Goal: Task Accomplishment & Management: Complete application form

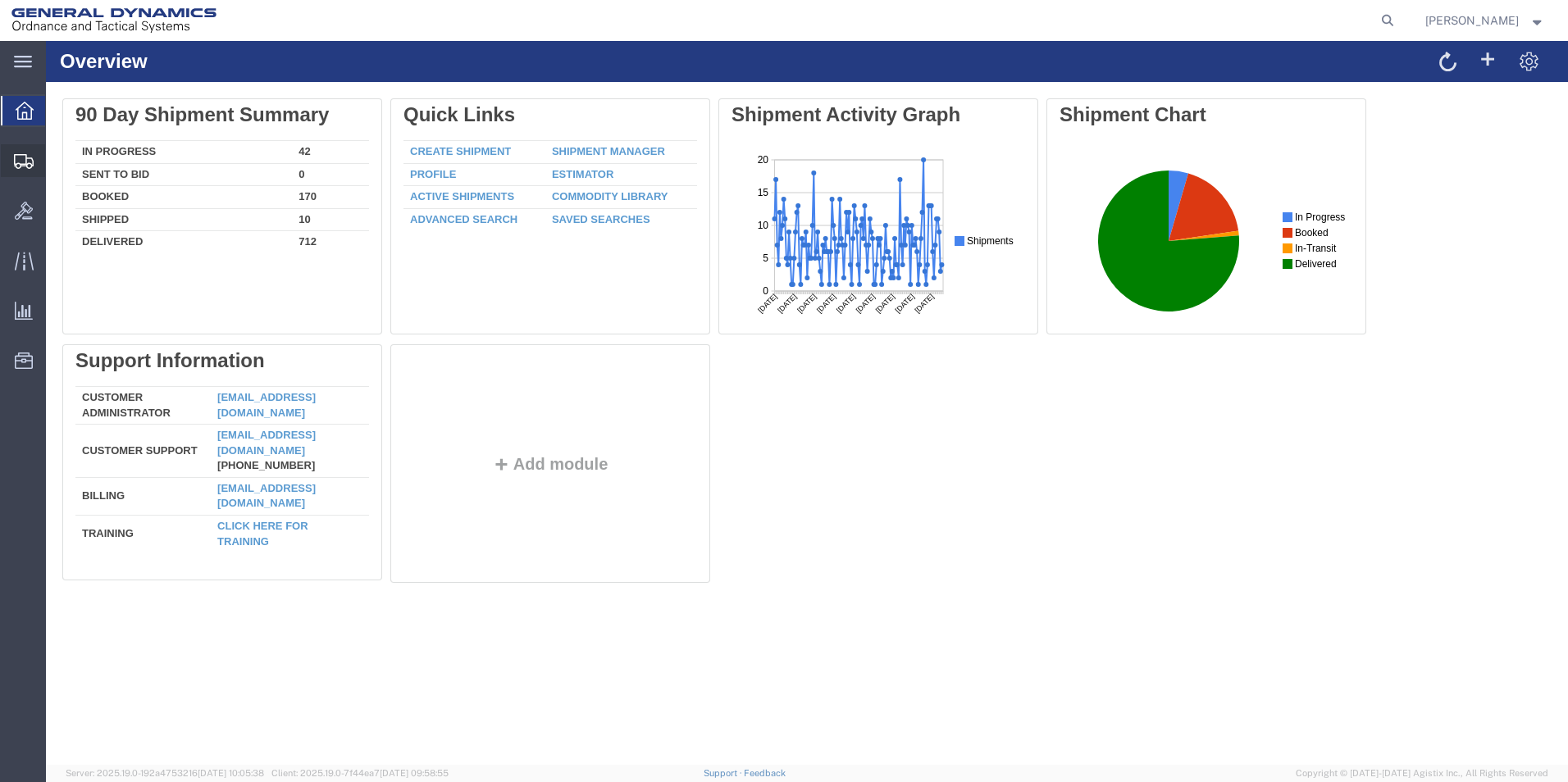
click at [0, 0] on span "Create Shipment" at bounding box center [0, 0] width 0 height 0
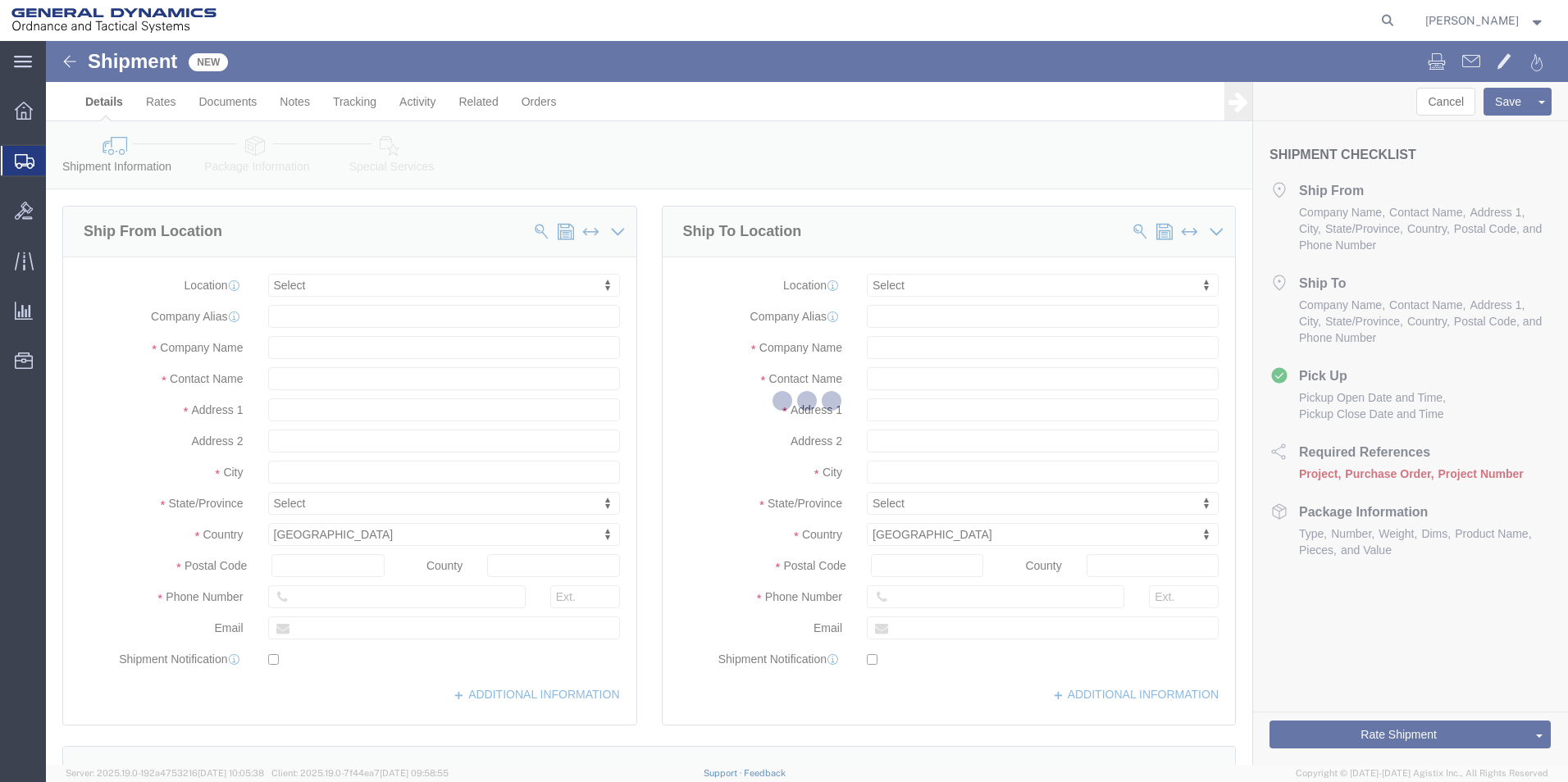
select select
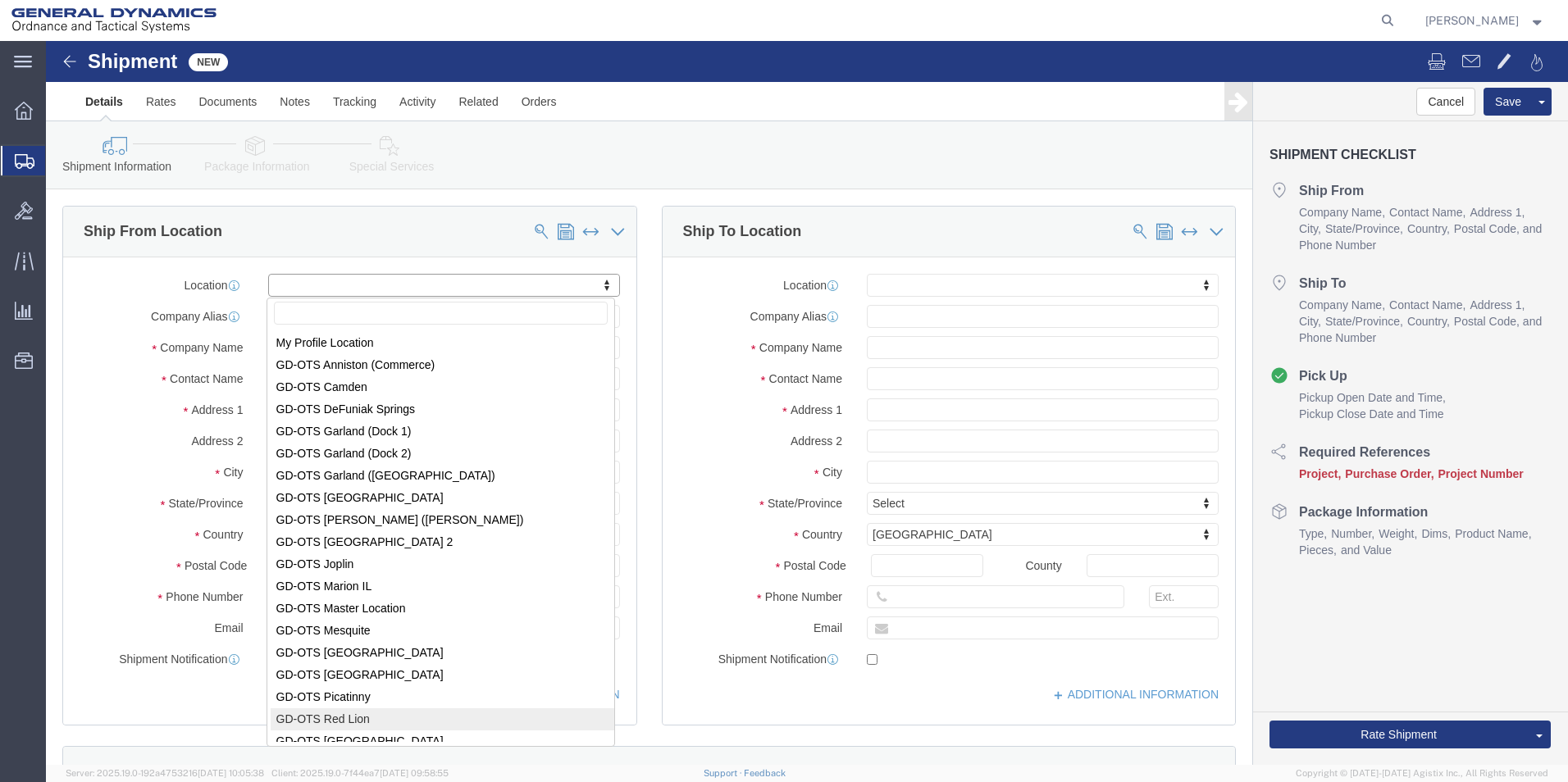
select select "310"
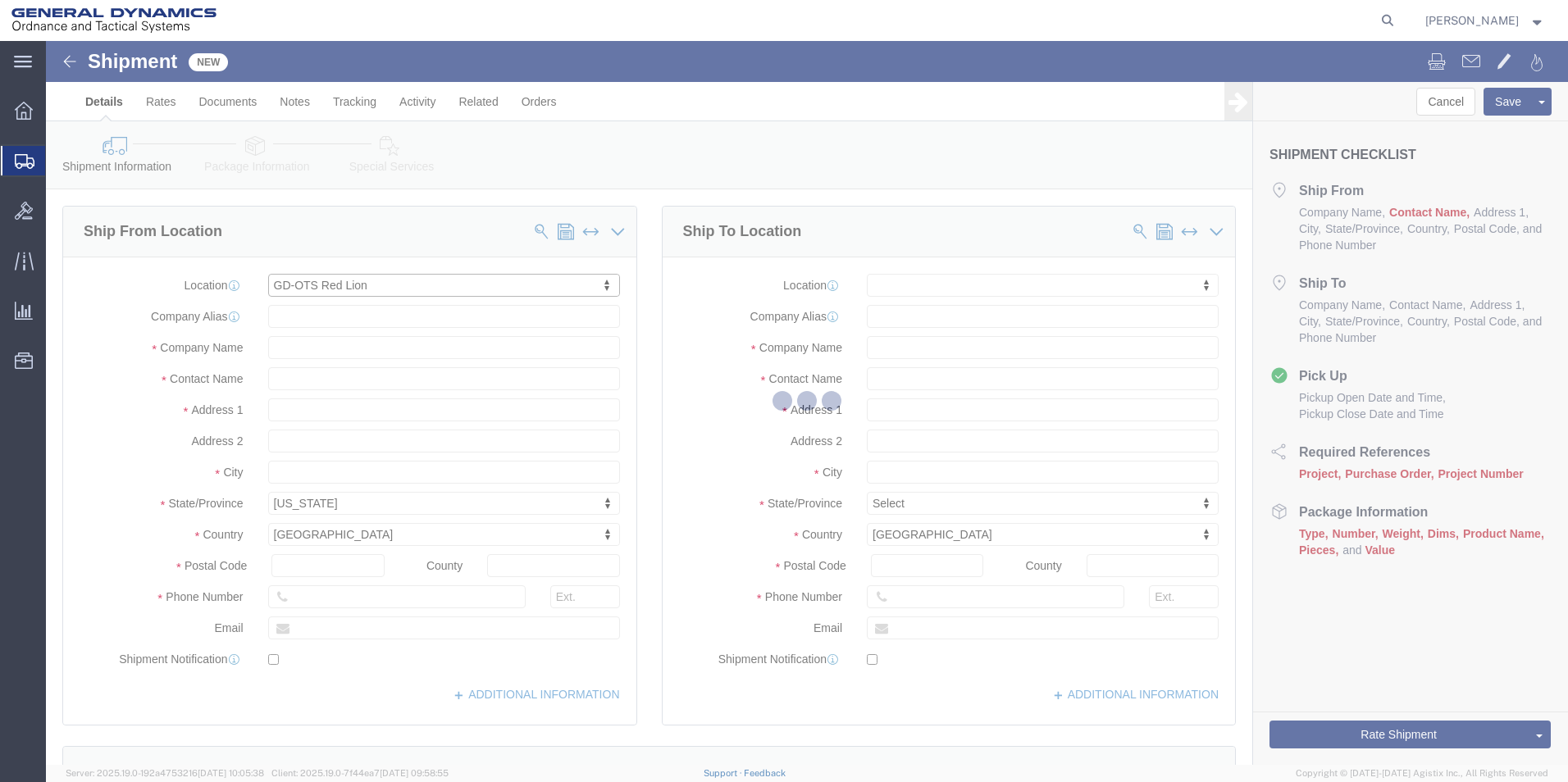
type input "[STREET_ADDRESS]"
select select "PA"
type input "17356"
type input "[PHONE_NUMBER]"
type input "REDLPAHIG0"
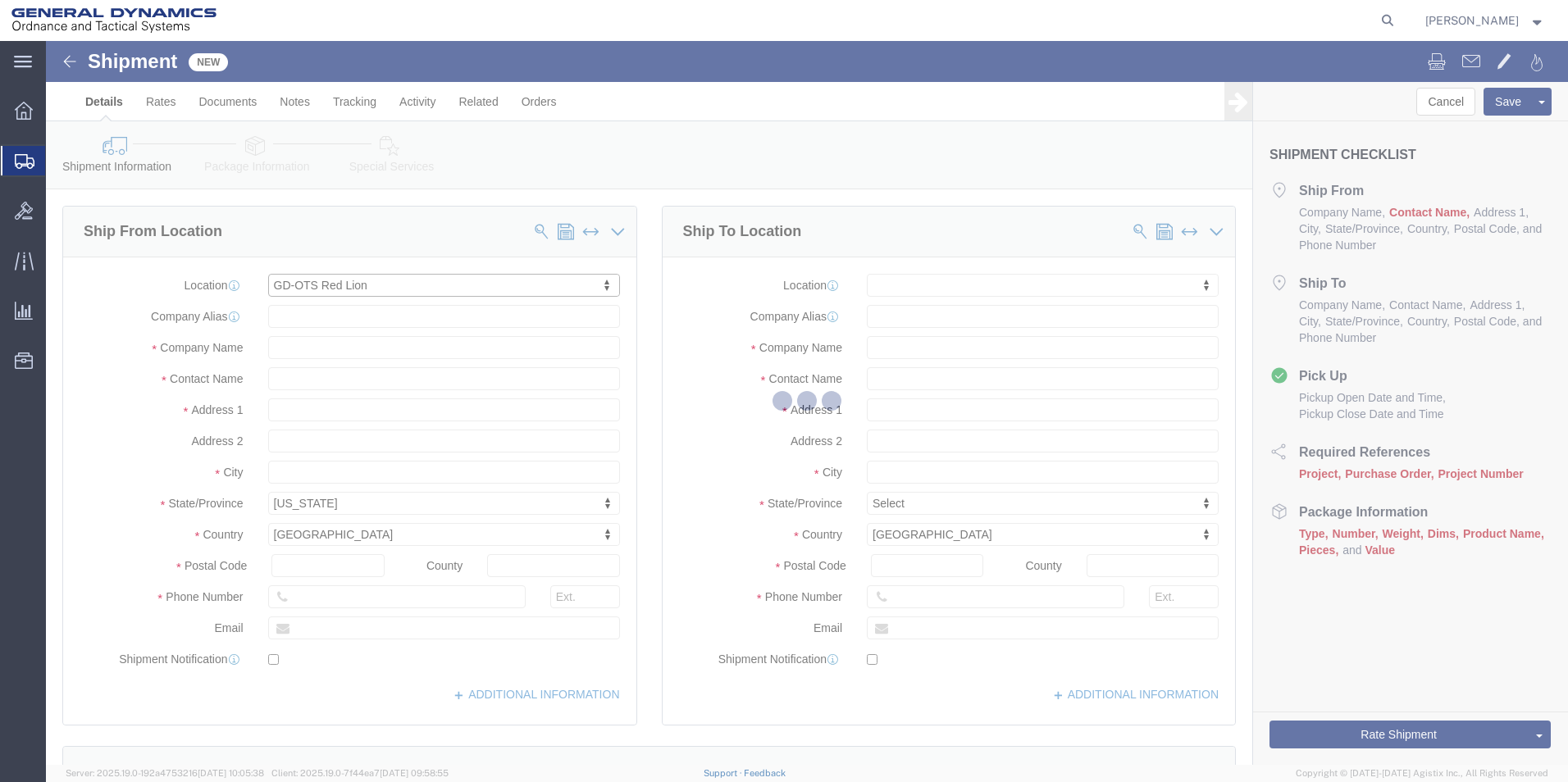
type input "General Dynamics - OTS"
type input "Red Lion"
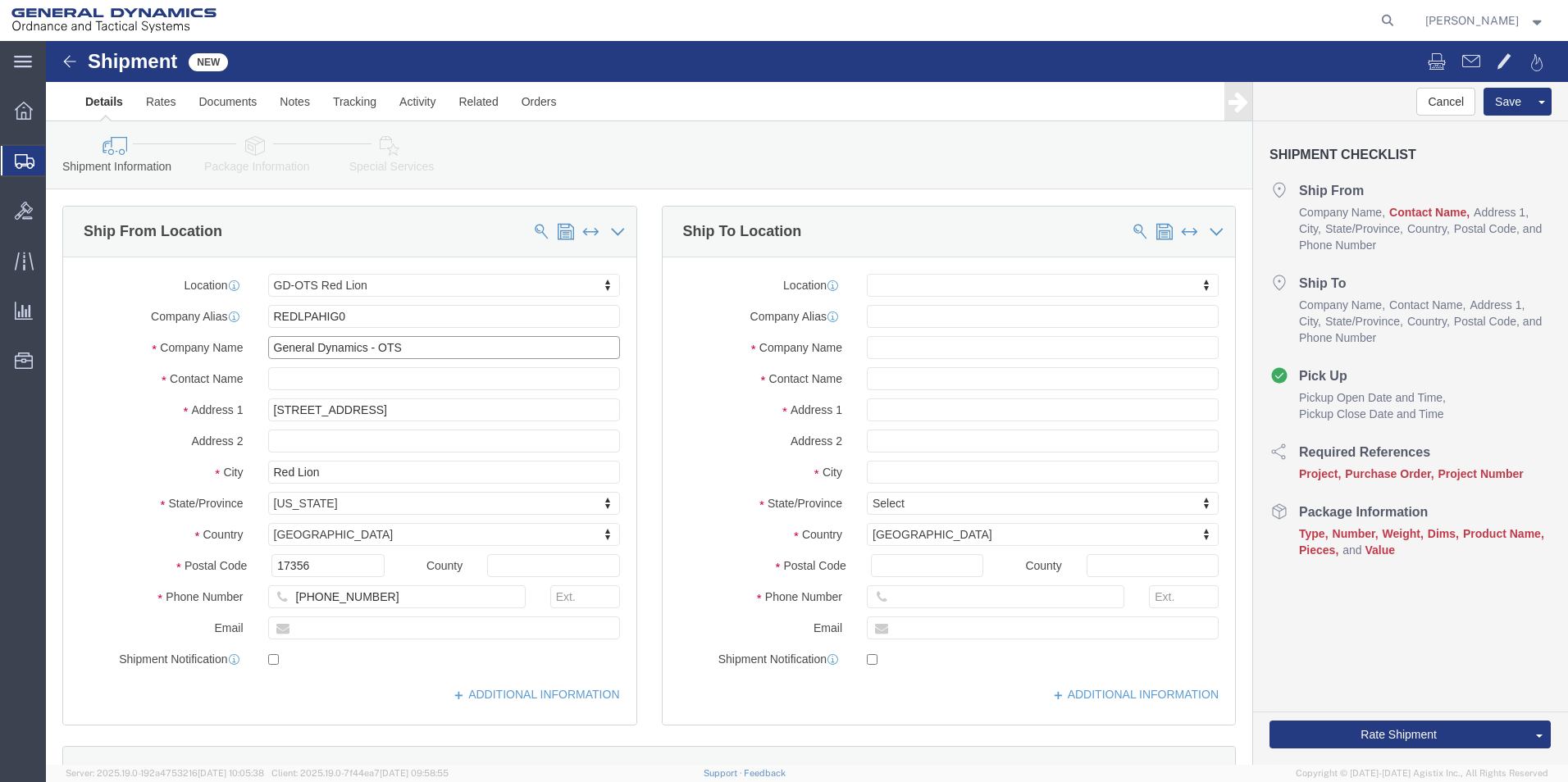
drag, startPoint x: 218, startPoint y: 297, endPoint x: 163, endPoint y: 290, distance: 55.4
click div "Location GD-OTS Red Lion My Profile Location [GEOGRAPHIC_DATA]-OTS [GEOGRAPHIC_…"
click input "text"
type input "[PERSON_NAME] [PERSON_NAME]"
click input "text"
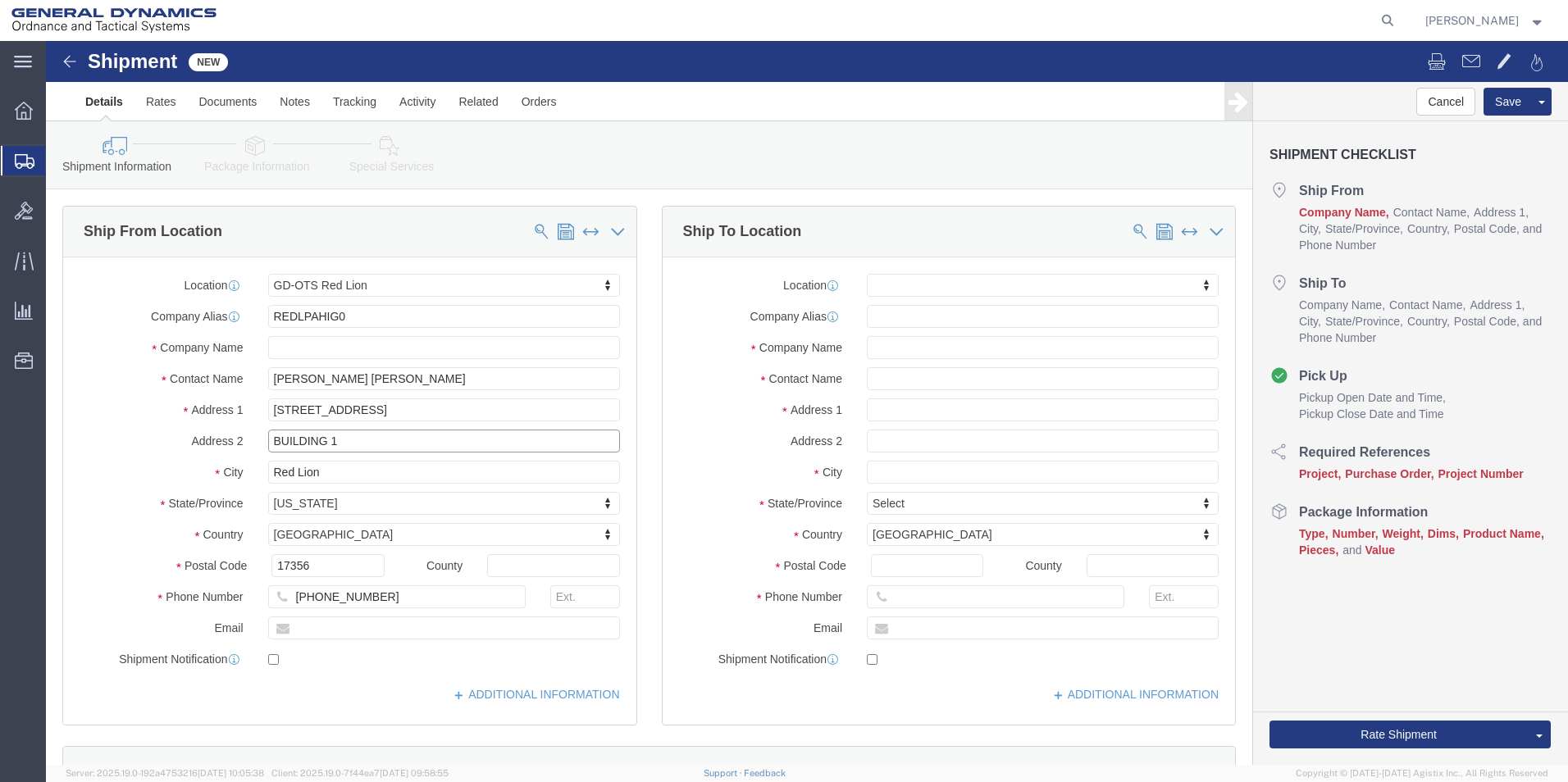
type input "BUILDING 1"
click input "text"
type input "[EMAIL_ADDRESS][DOMAIN_NAME]"
checkbox input "true"
click input "text"
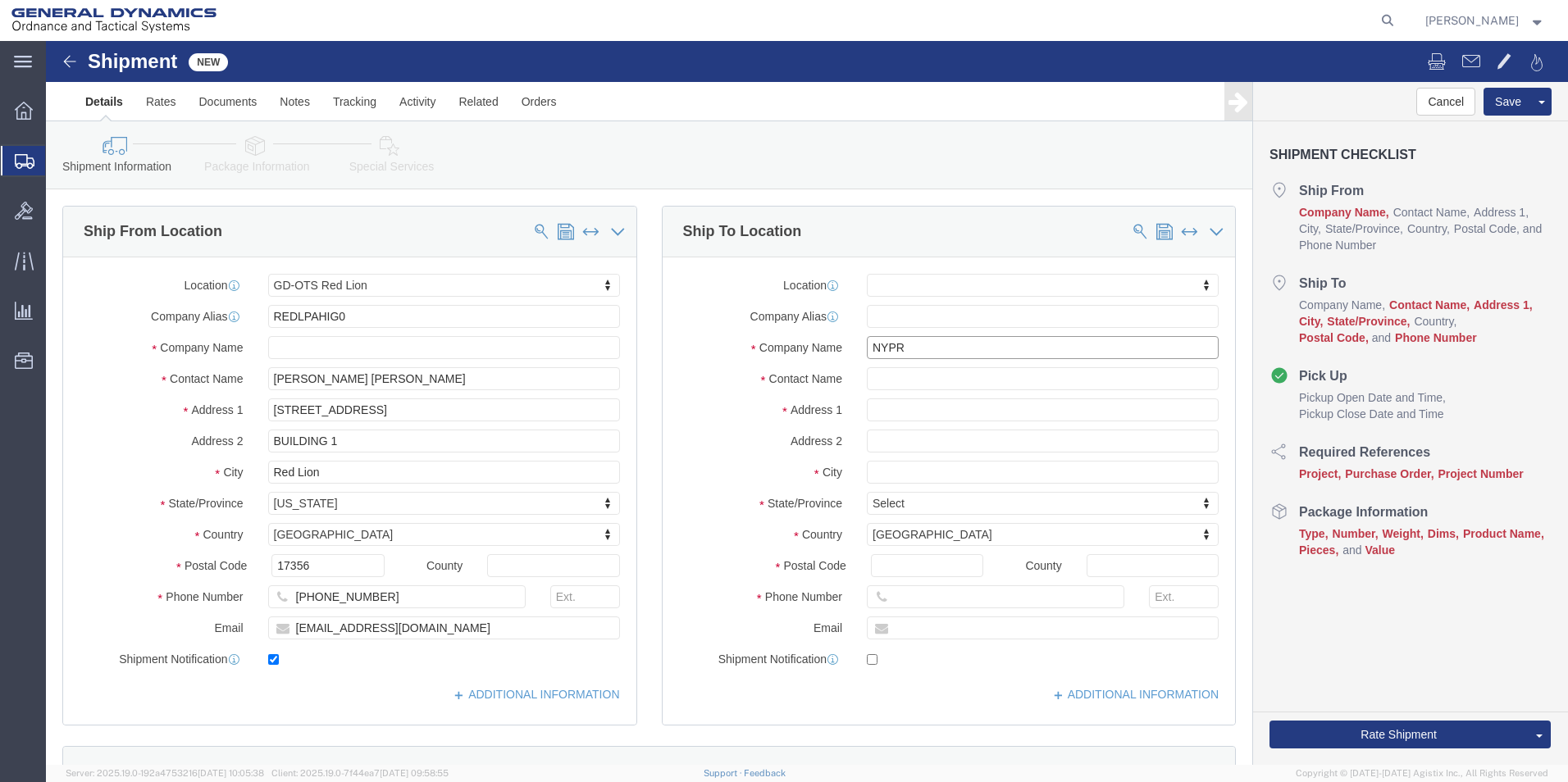
type input "NYPRO"
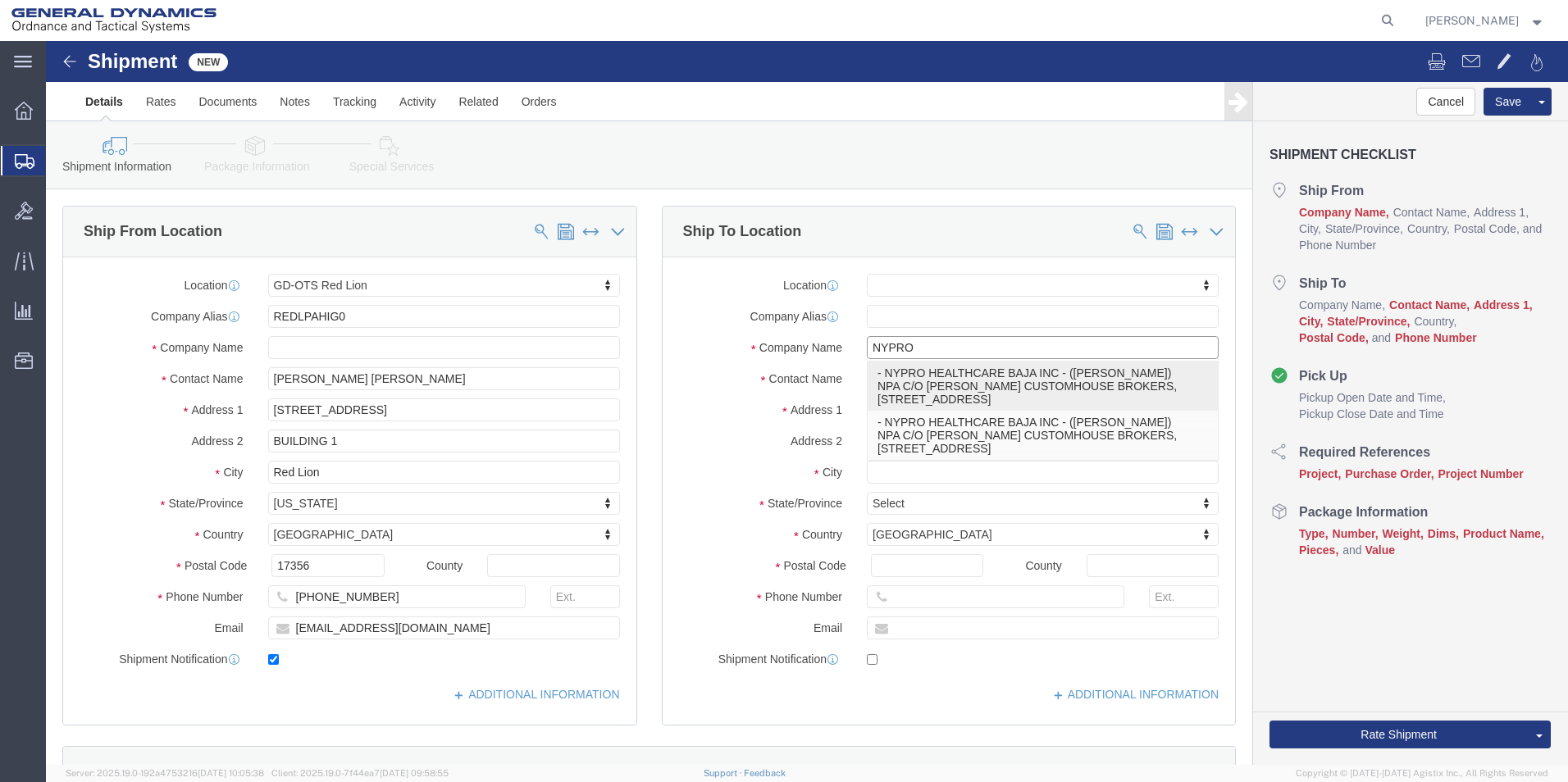
click p "- NYPRO HEALTHCARE BAJA INC - ([PERSON_NAME]) NPA C/O [PERSON_NAME] CUSTOMHOUSE…"
select select
type input "NPA C/O [PERSON_NAME] CUSTOMHOUSE BROKERS"
type input "[GEOGRAPHIC_DATA]"
type input "92154"
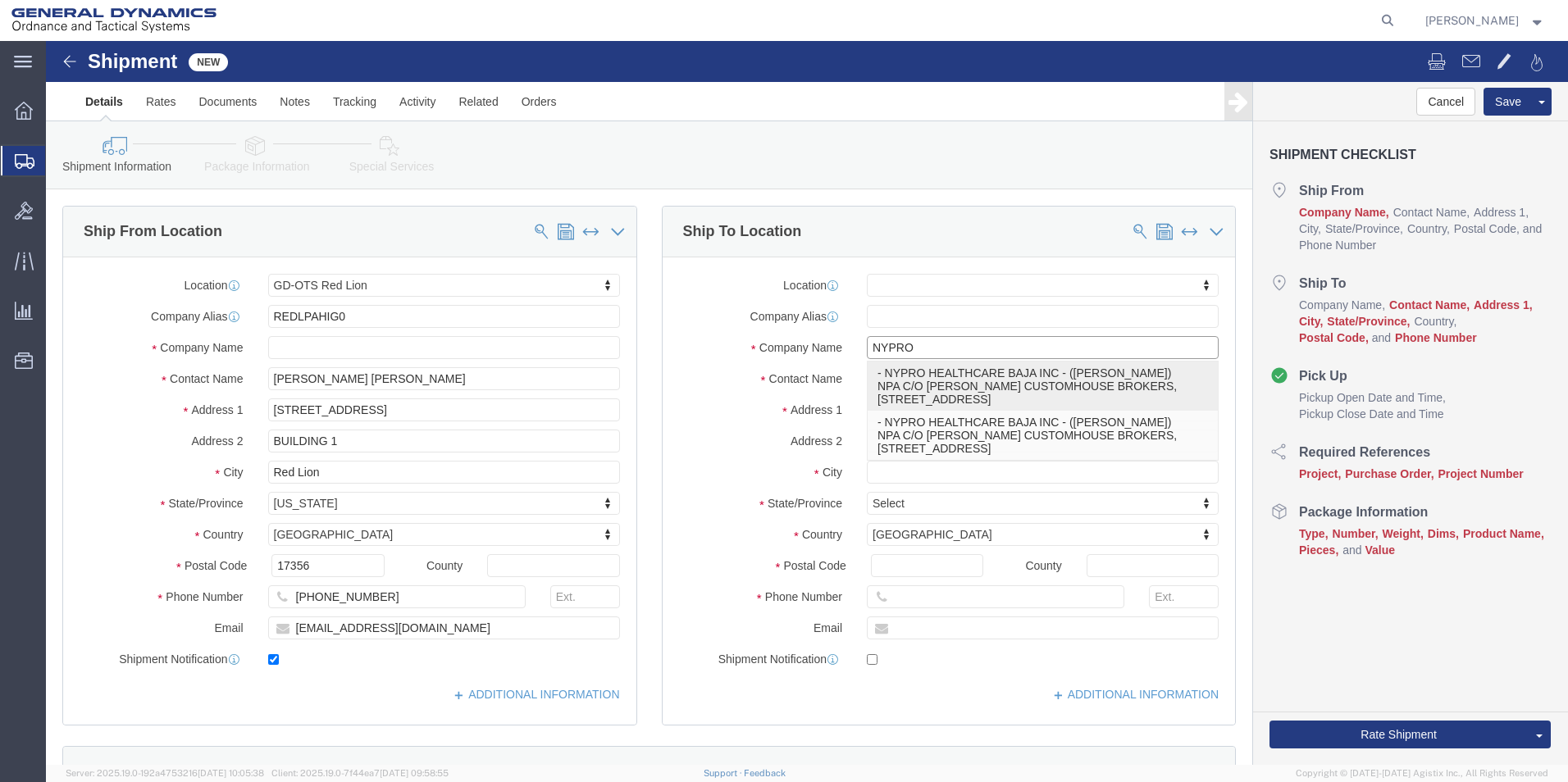
type input "[PHONE_NUMBER]"
type input "NYPRO HEALTHCARE BAJA INC"
type input "[PERSON_NAME]"
type input "[GEOGRAPHIC_DATA]"
select select "CA"
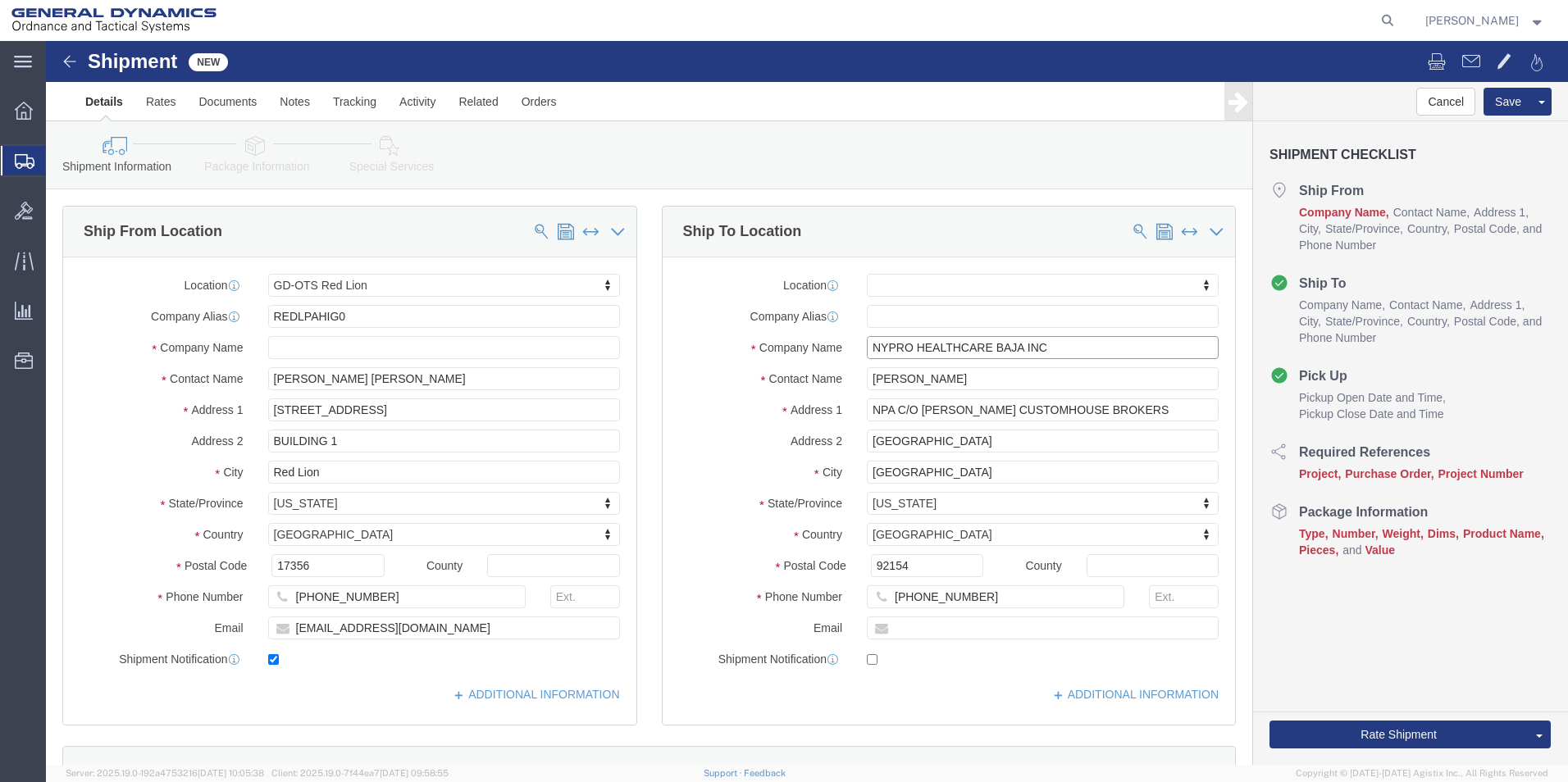
type input "NYPRO HEALTHCARE BAJA INC"
drag, startPoint x: 945, startPoint y: 331, endPoint x: 715, endPoint y: 335, distance: 230.0
click div "Contact Name [PERSON_NAME]"
type input "[PERSON_NAME]"
click div "Location My Profile Location GD-OTS [GEOGRAPHIC_DATA] (Commerce) GD-OTS [GEOGRA…"
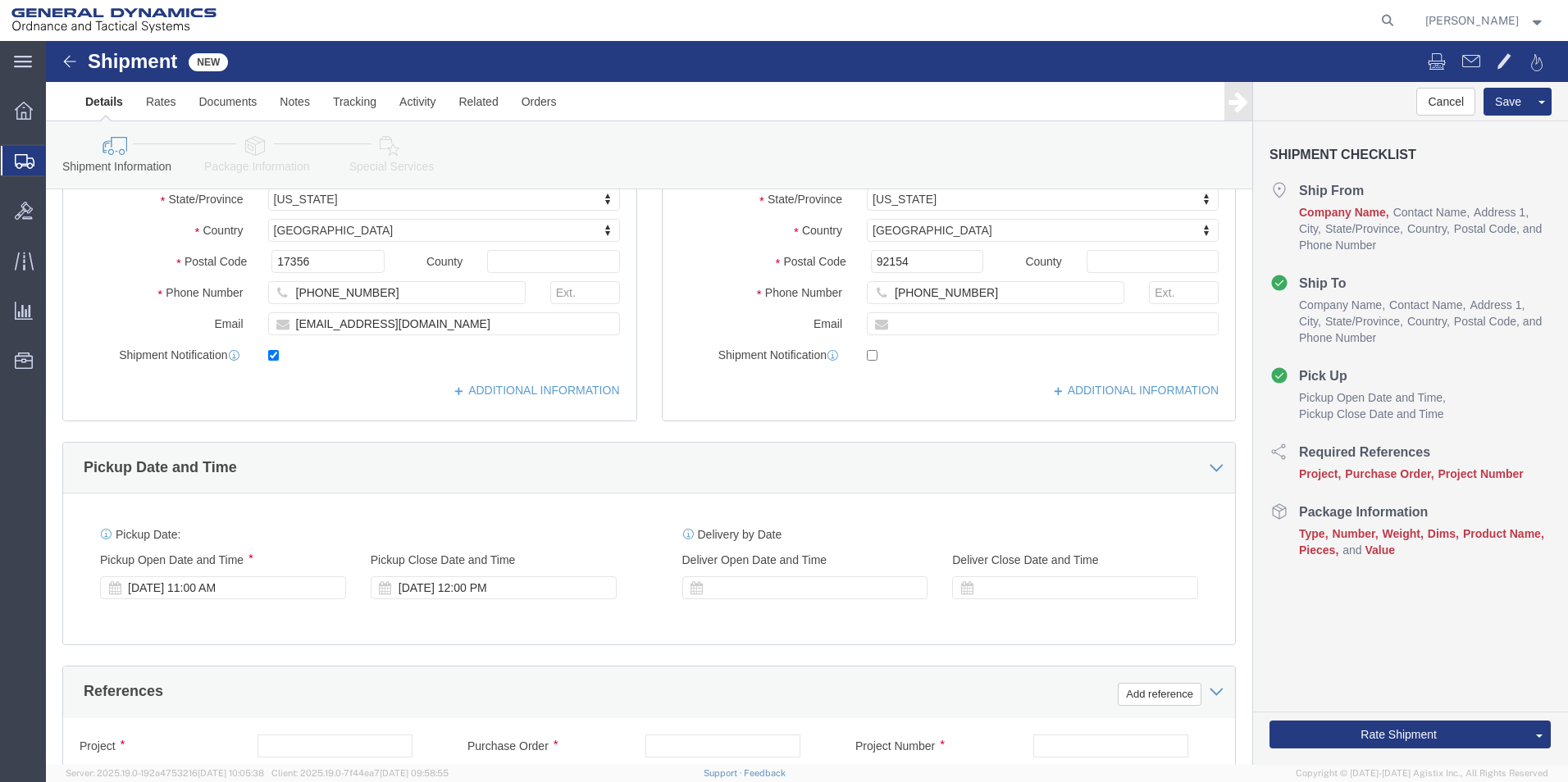
scroll to position [328, 0]
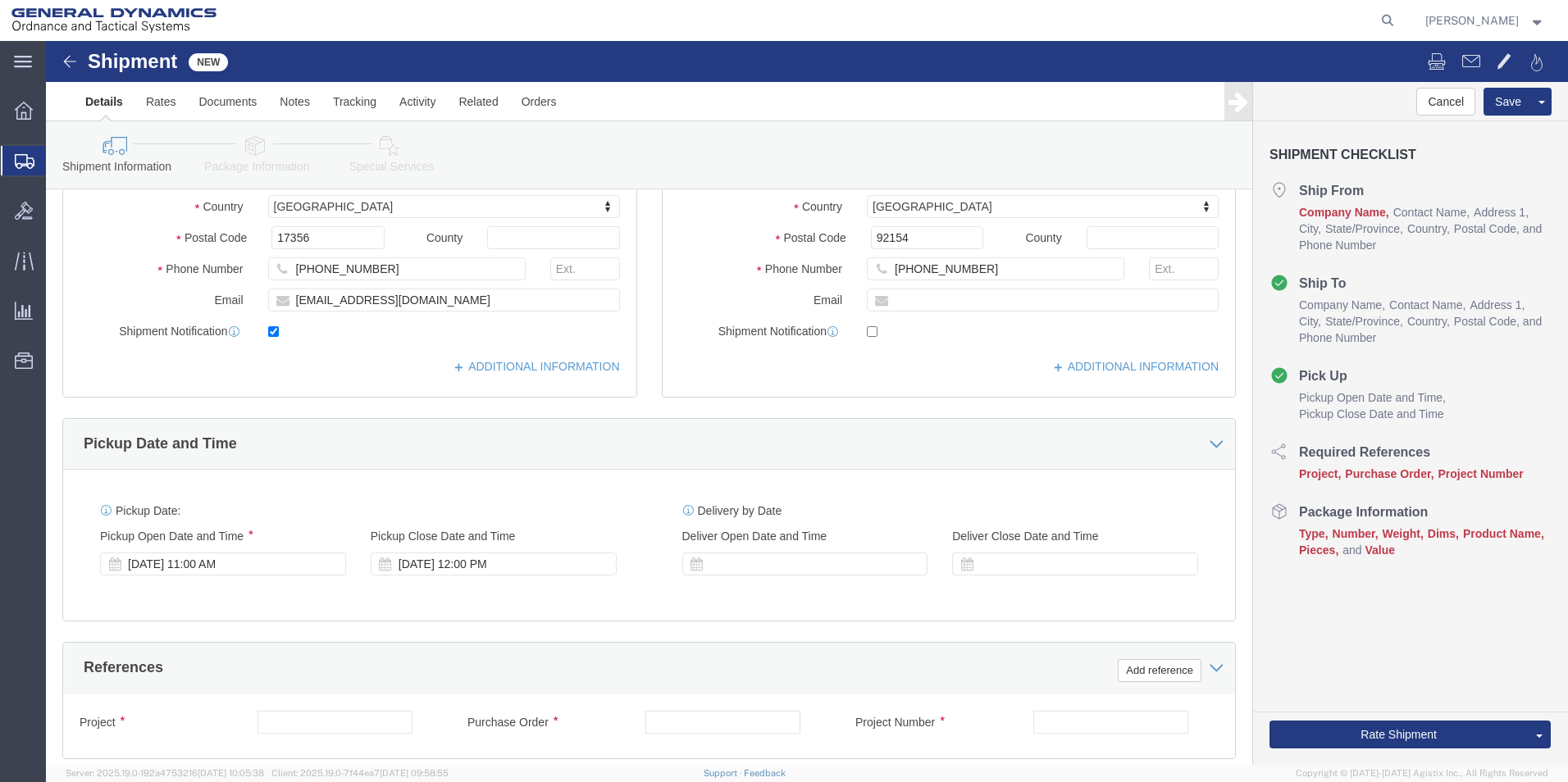
click div "[DATE] 12:00 PM"
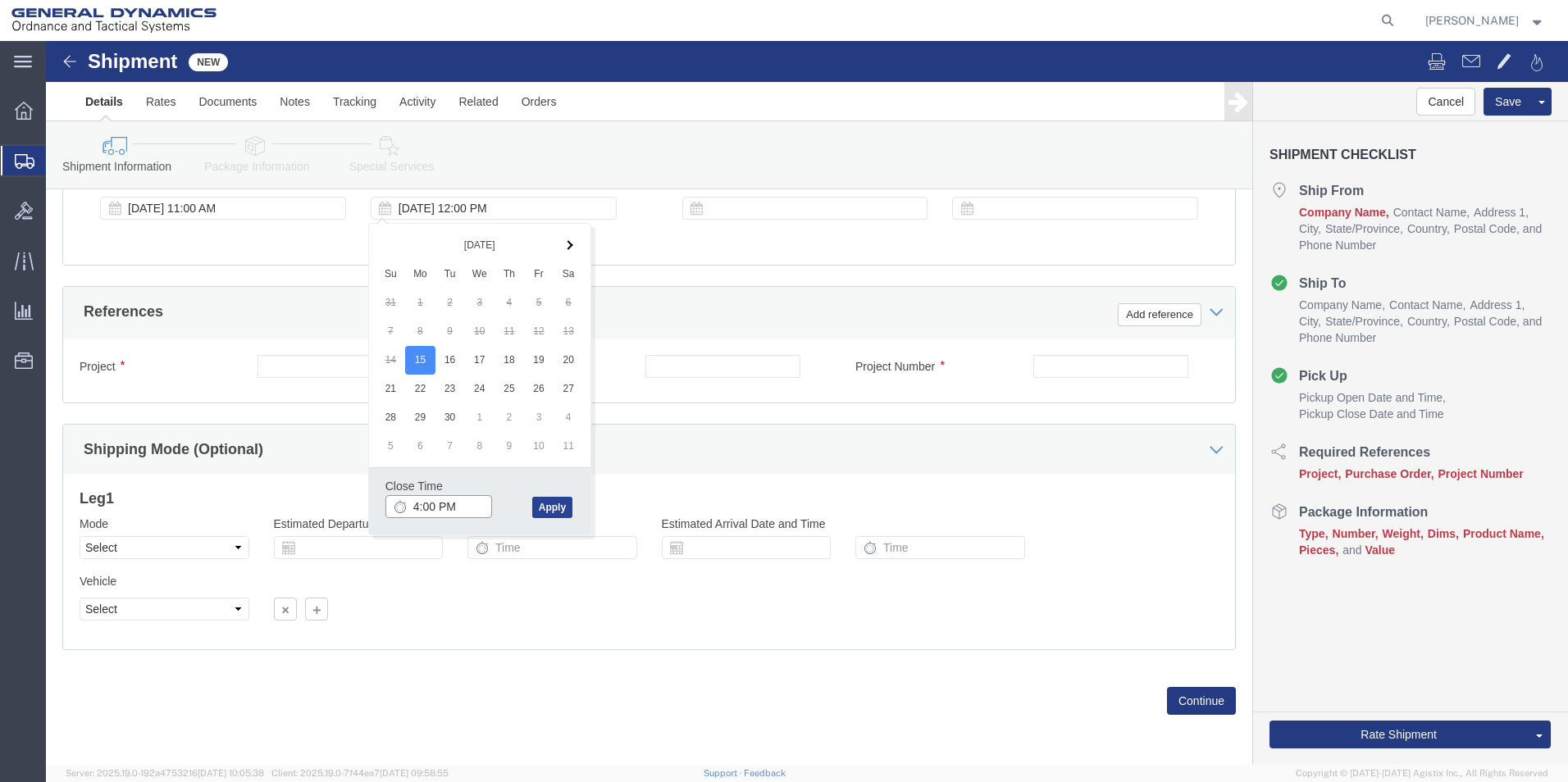
type input "4:00 PM"
click button "Apply"
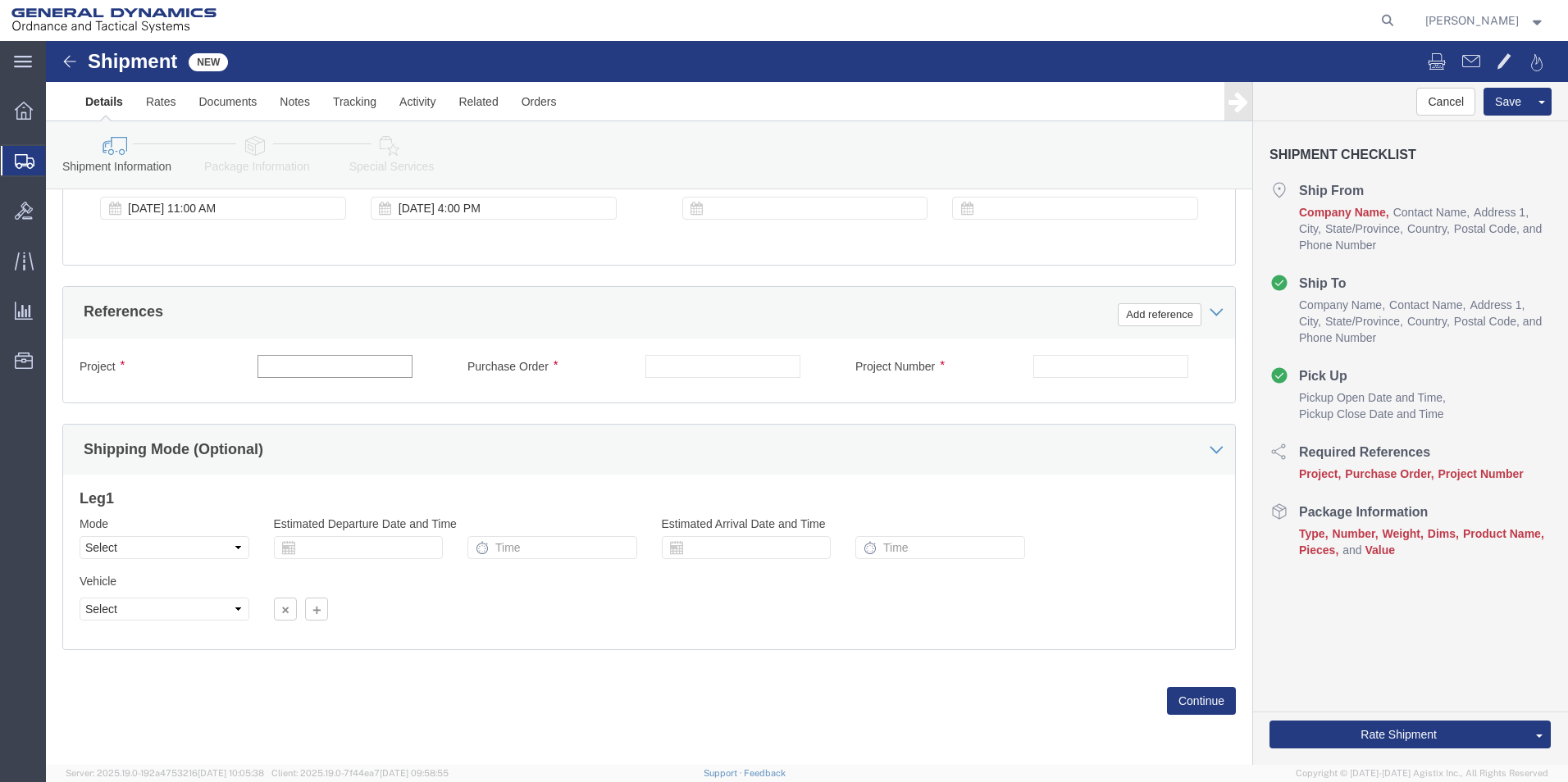
click input "text"
type input "64555"
click input "text"
type input "109522"
click input "text"
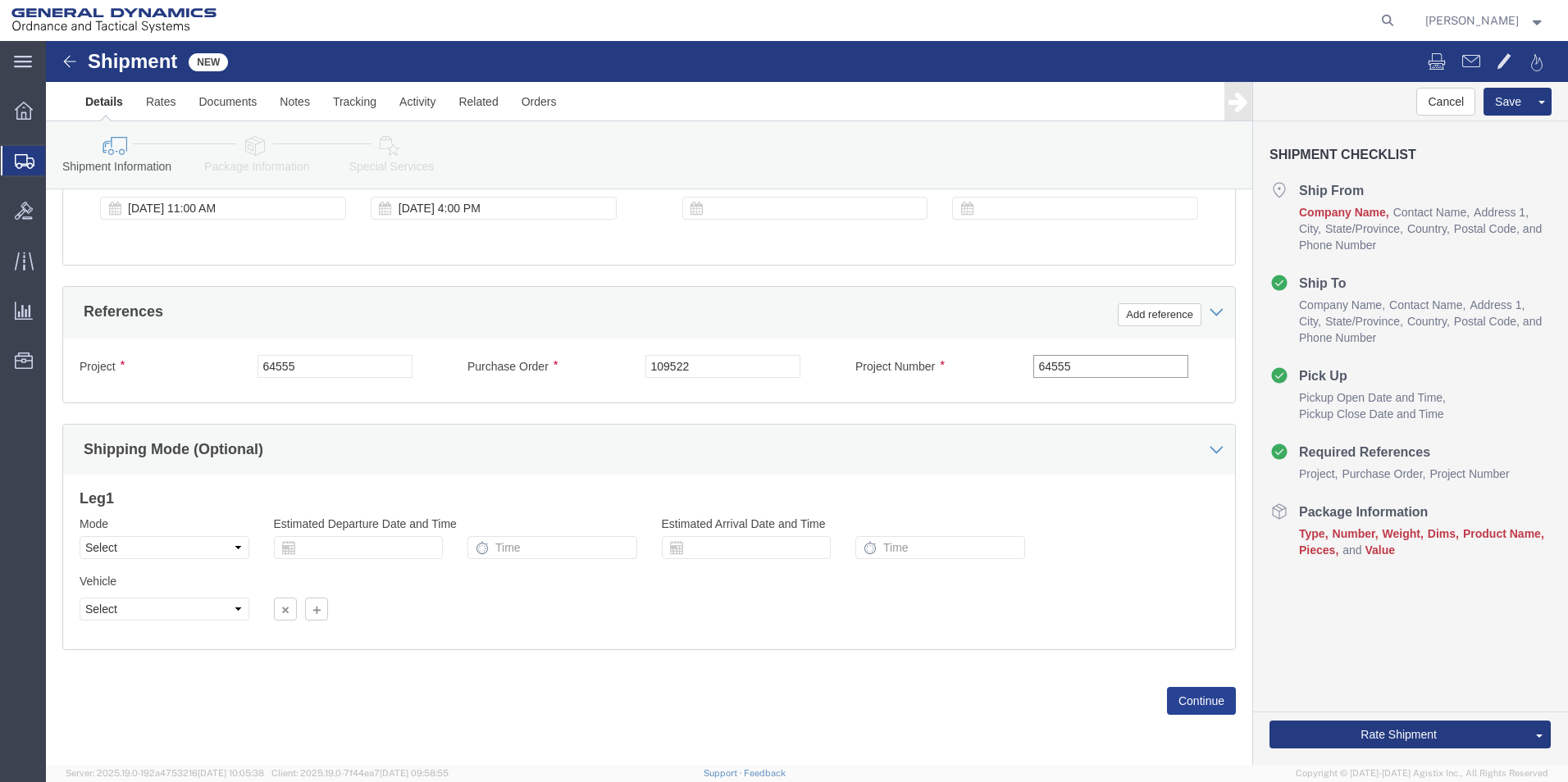
type input "64555"
click button "Continue"
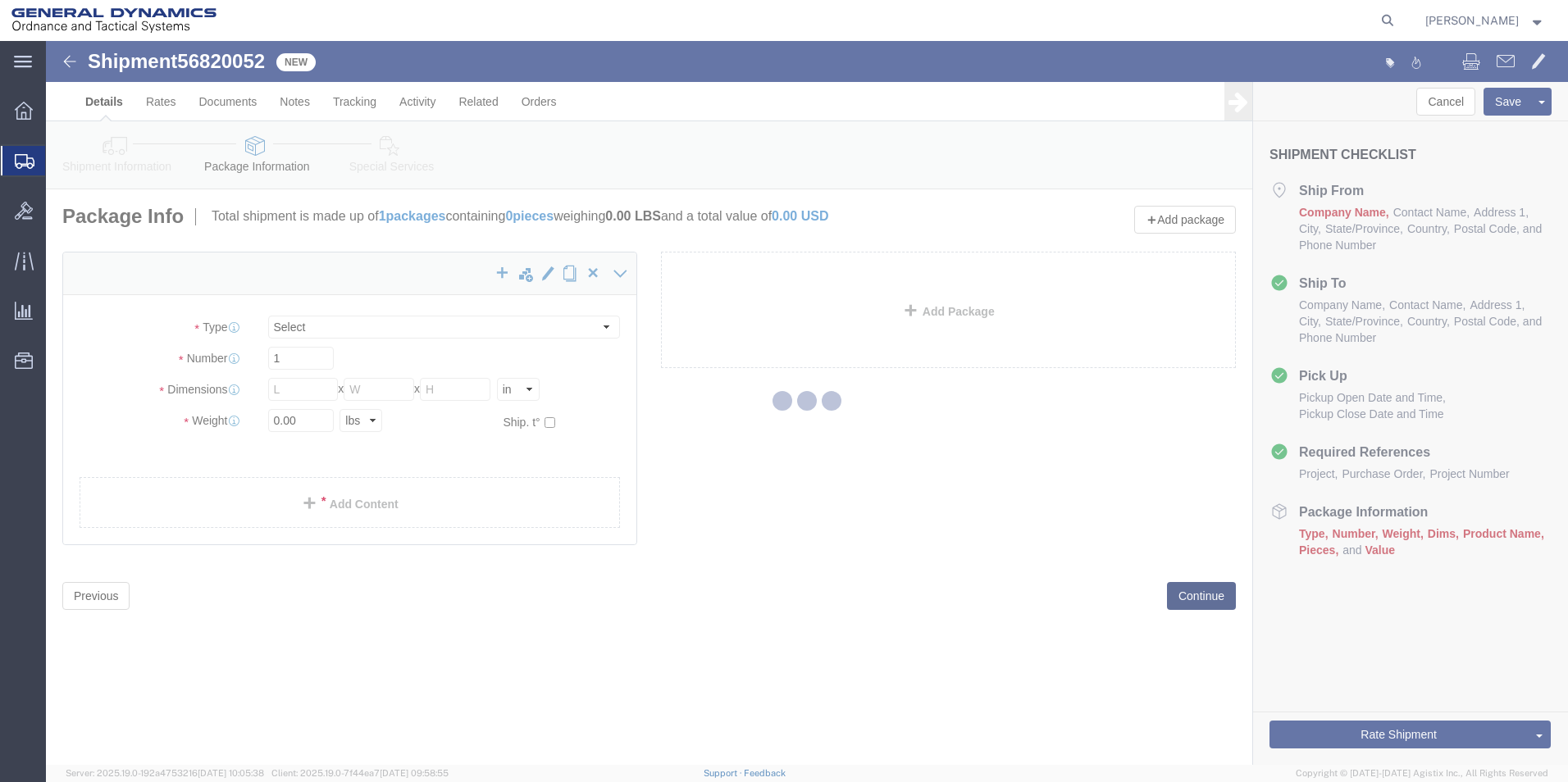
select select "CBOX"
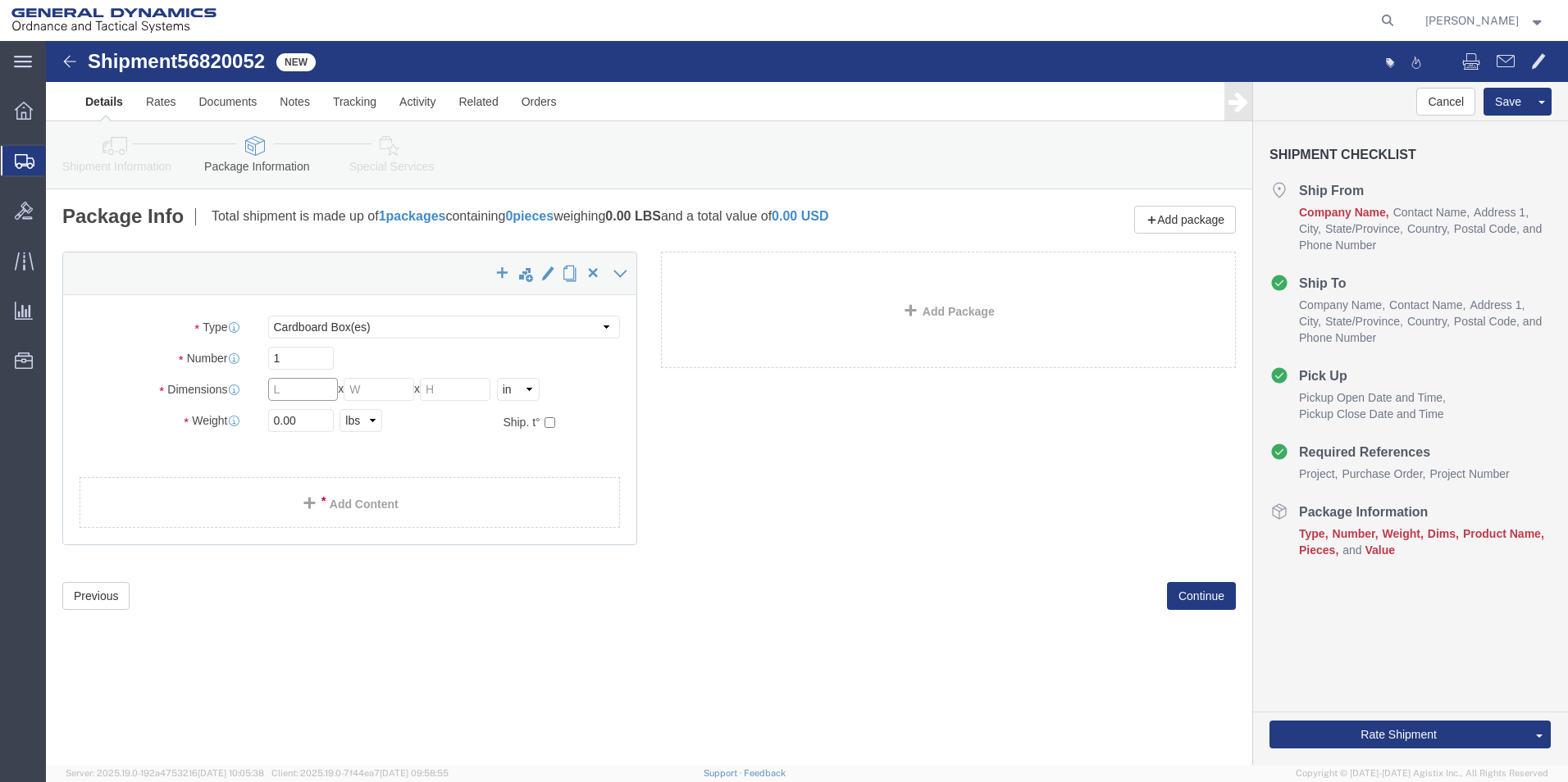
click input "text"
type input "12"
click input "text"
type input "12"
click input "text"
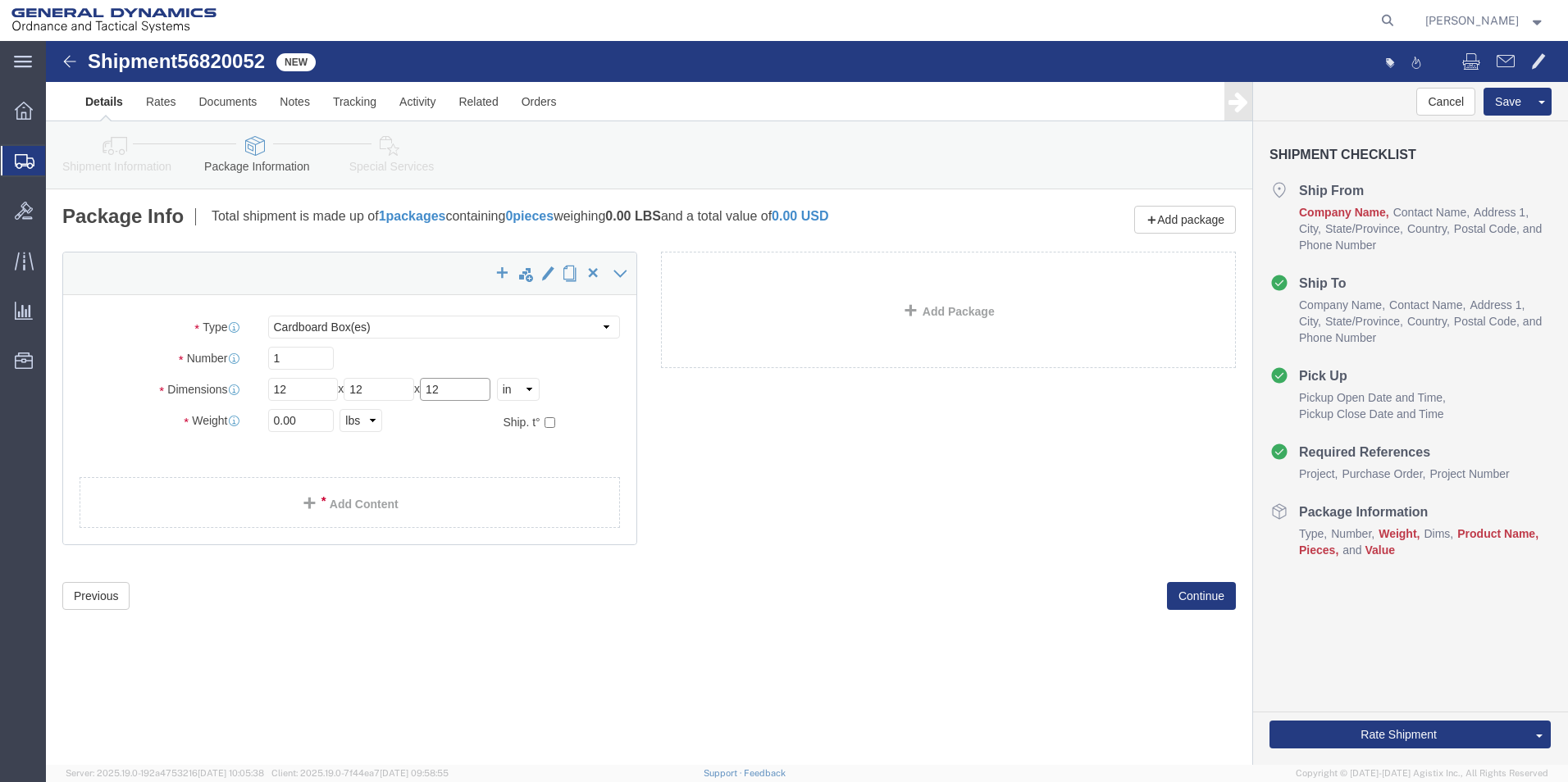
type input "12"
drag, startPoint x: 234, startPoint y: 377, endPoint x: 218, endPoint y: 383, distance: 17.1
click div "0.00 Select kgs lbs"
type input "11.00"
click span
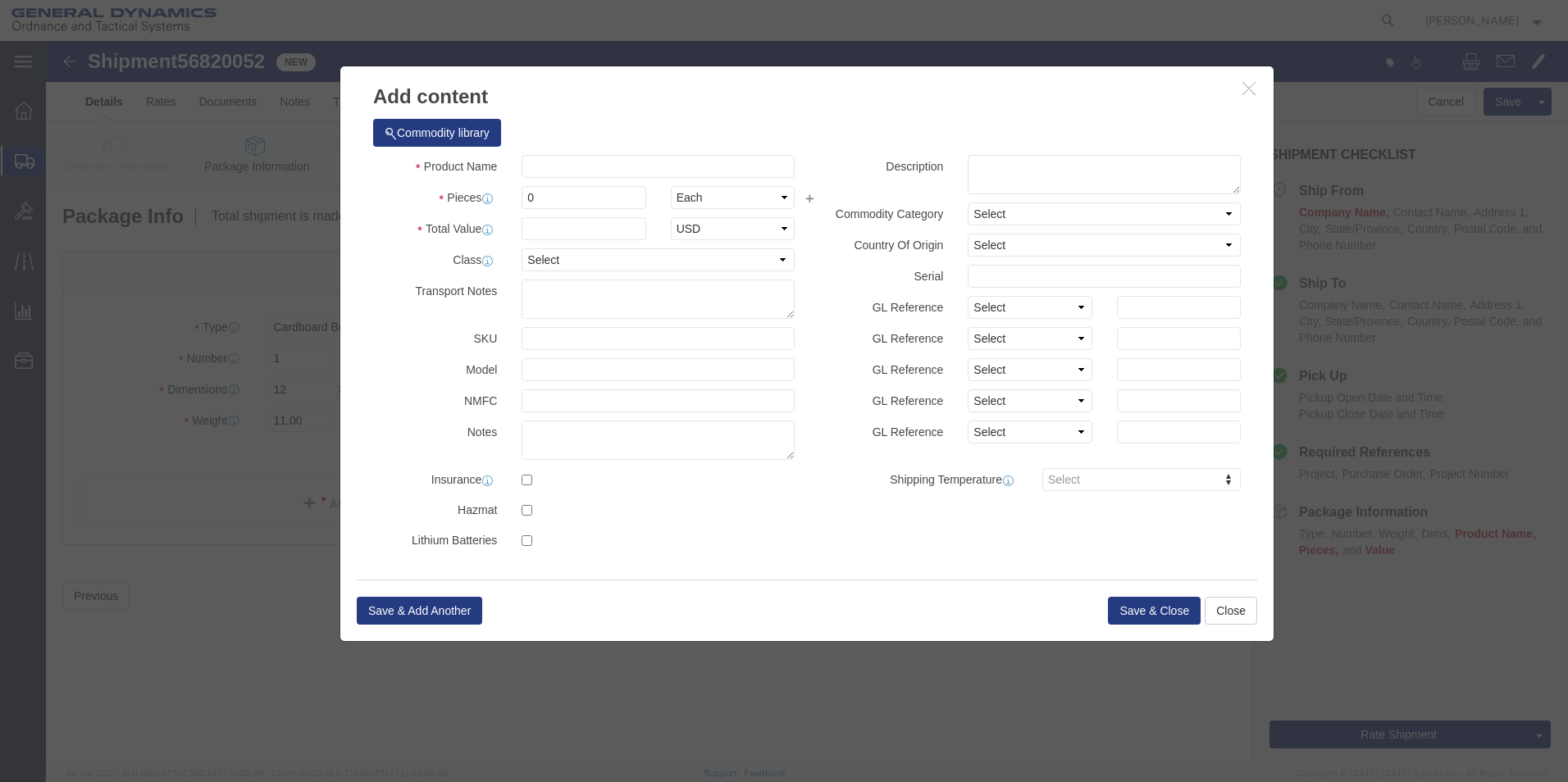
click div "Product Name Pieces 0 Select Bag Barrels 100Board Feet Bottle Box Blister Pack …"
click input "text"
type input "PLATE APERTURE"
drag, startPoint x: 504, startPoint y: 155, endPoint x: 463, endPoint y: 155, distance: 41.0
click div "Pieces 0 Select Bag Barrels 100Board Feet Bottle Box Blister Pack Carats Can Ca…"
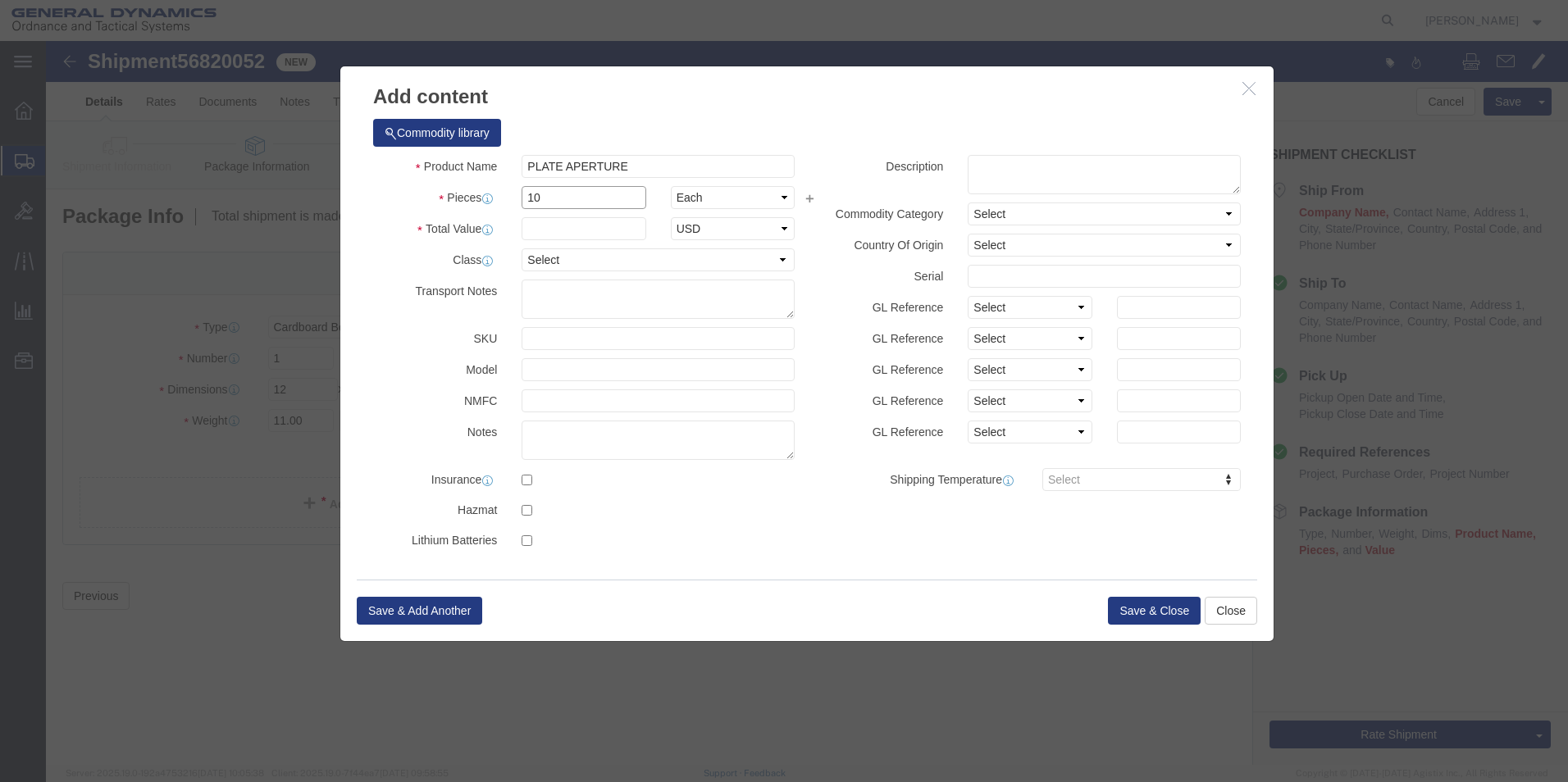
type input "10"
click input "text"
type input "100"
click div "Commodity library"
click button "Save & Close"
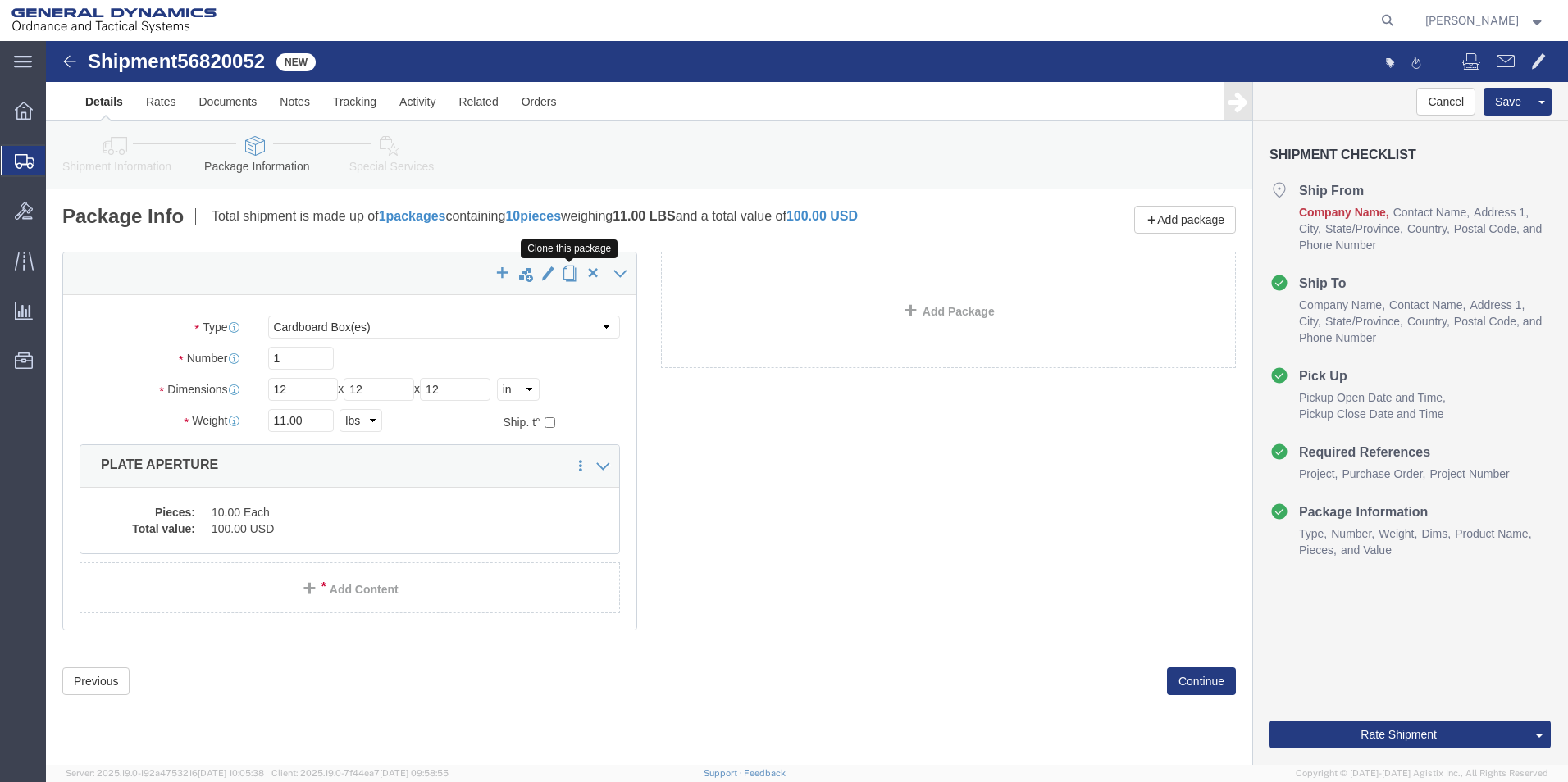
click span "button"
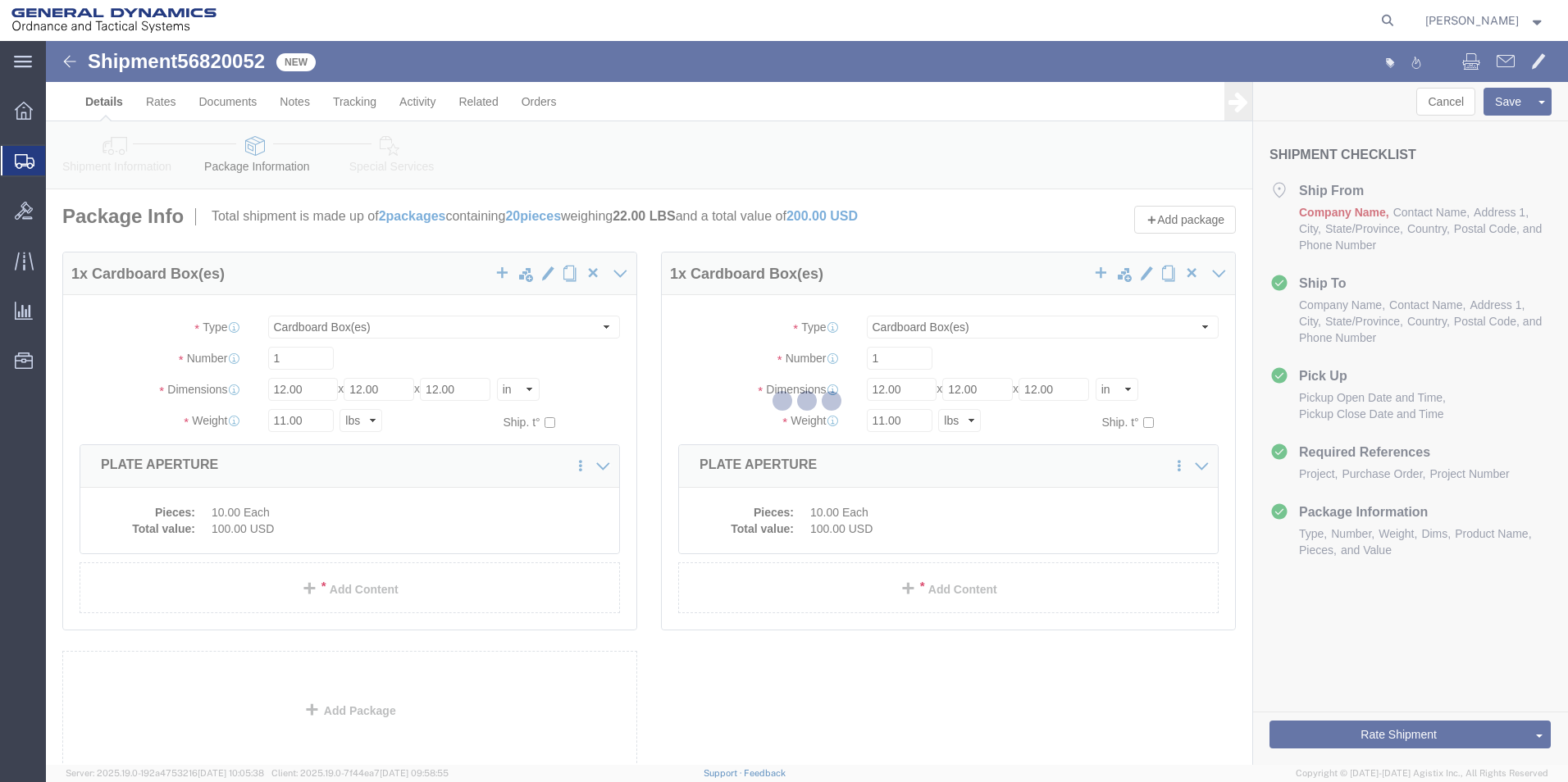
select select "CBOX"
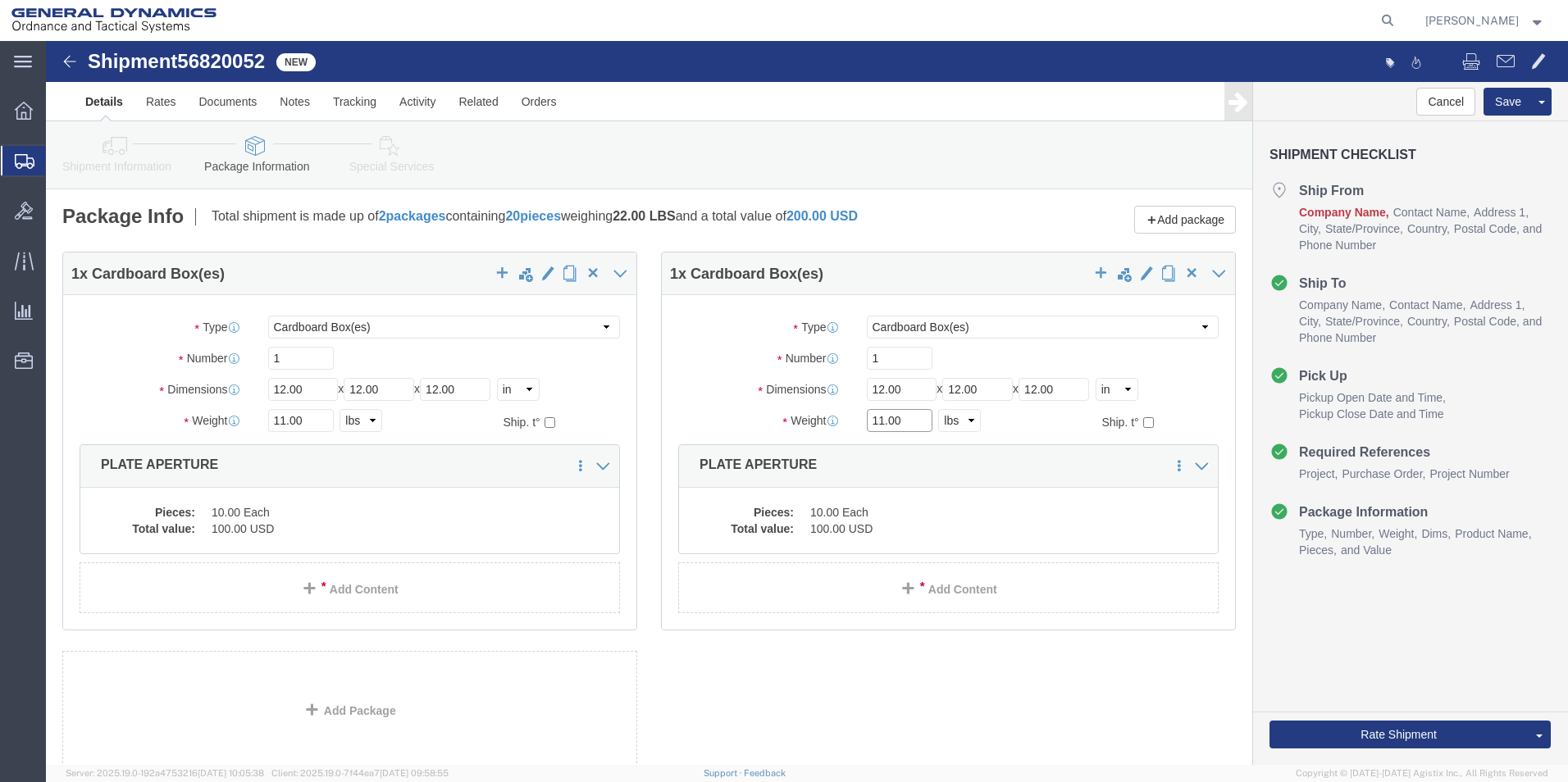
click input "11.00"
type input "14.00"
click dd "10.00 Each"
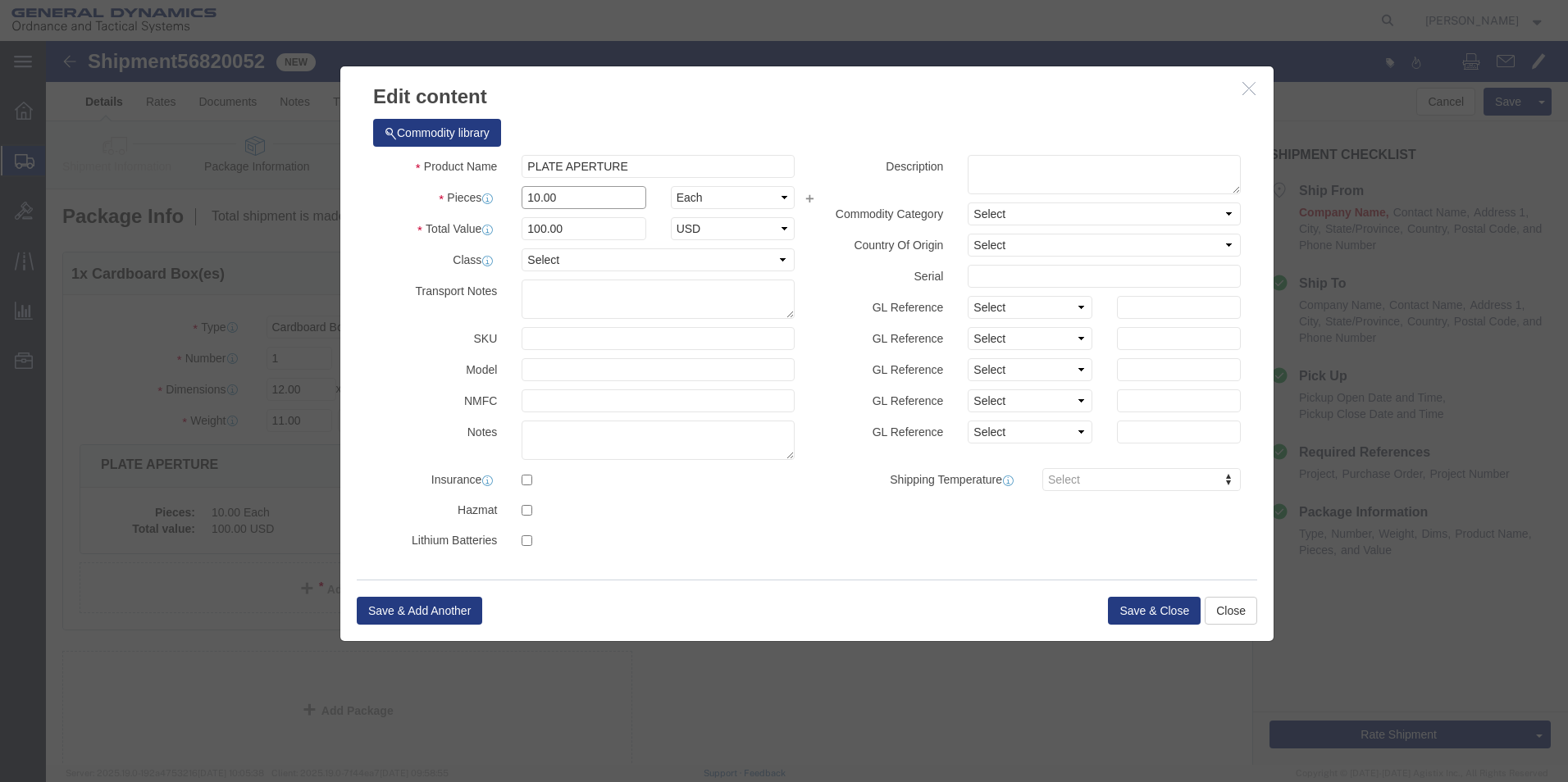
click div "Pieces Number of pieces inside all the packages 10.00 Select Bag Barrels 100Boa…"
type input "14"
type input "140"
